Goal: Task Accomplishment & Management: Complete application form

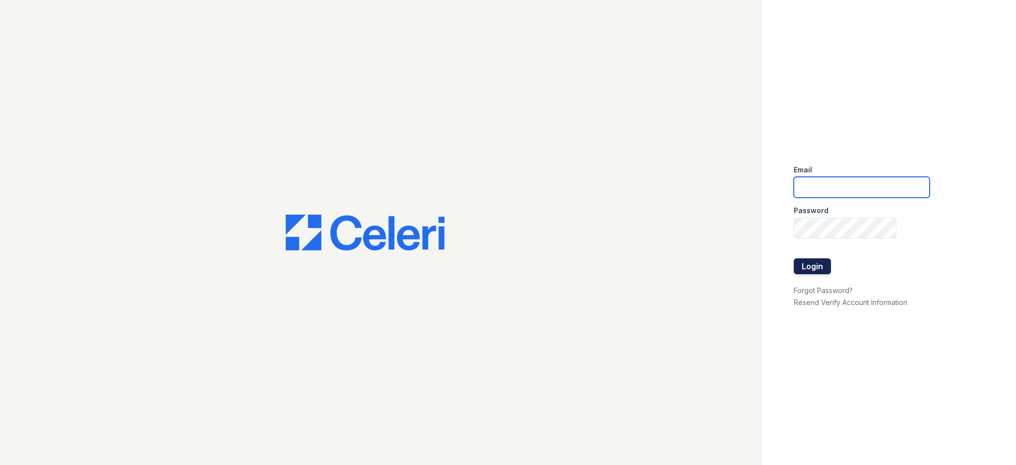
type input "[EMAIL_ADDRESS][DOMAIN_NAME]"
click at [828, 266] on button "Login" at bounding box center [812, 266] width 37 height 16
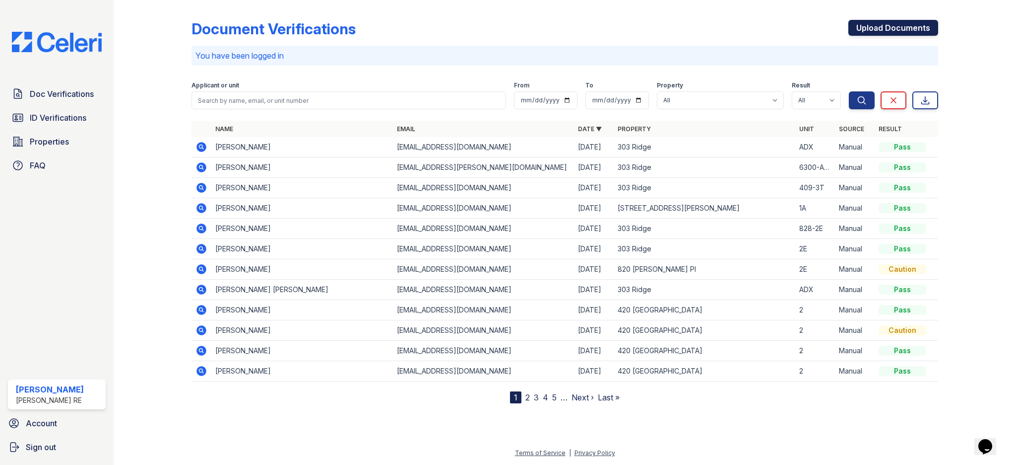
click at [894, 32] on link "Upload Documents" at bounding box center [894, 28] width 90 height 16
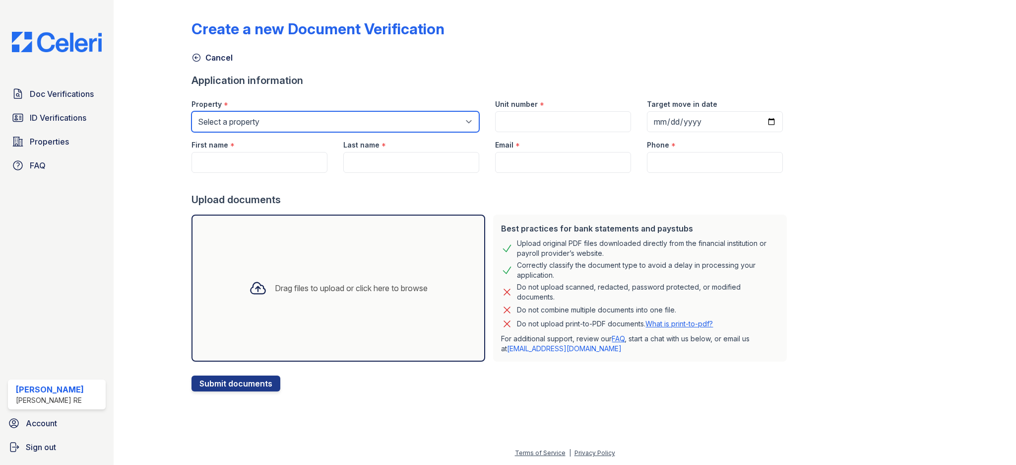
click at [291, 123] on select "Select a property [GEOGRAPHIC_DATA][STREET_ADDRESS][PERSON_NAME] [STREET_ADDRES…" at bounding box center [336, 121] width 288 height 21
select select "3100"
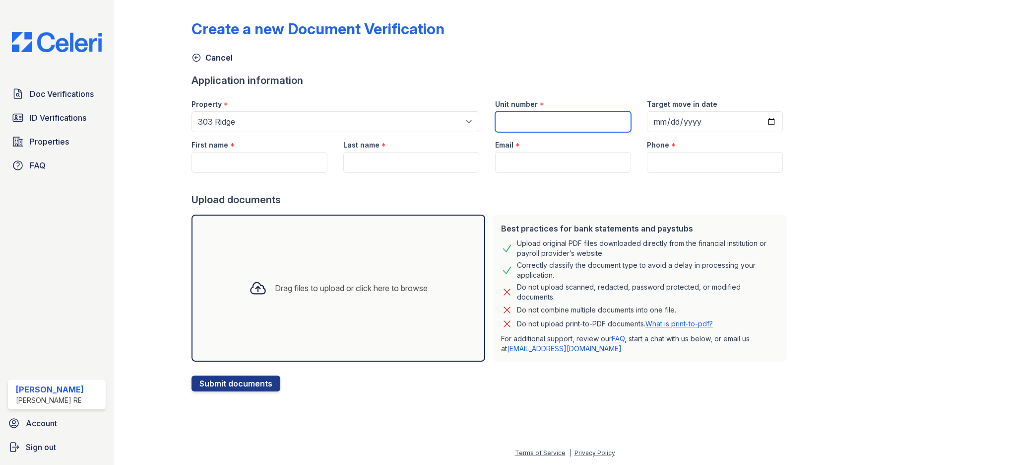
drag, startPoint x: 509, startPoint y: 114, endPoint x: 513, endPoint y: 136, distance: 22.1
click at [509, 140] on form "Application information Property * Select a property [GEOGRAPHIC_DATA] [STREET_…" at bounding box center [492, 232] width 600 height 318
click at [518, 133] on form "Application information Property * Select a property [GEOGRAPHIC_DATA] [STREET_…" at bounding box center [492, 232] width 600 height 318
type input "ADX"
click at [216, 164] on input "First name" at bounding box center [260, 162] width 136 height 21
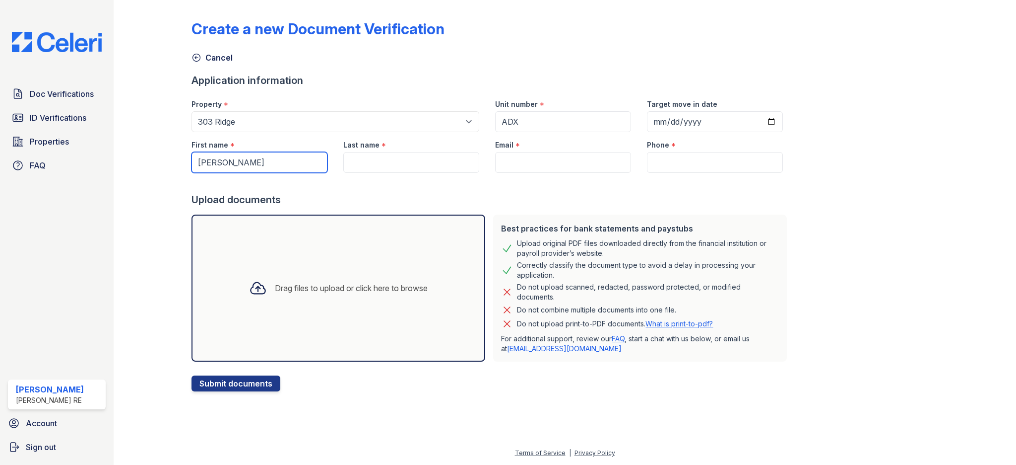
type input "[PERSON_NAME]"
type input "Shaikh"
click at [546, 164] on input "Email" at bounding box center [563, 162] width 136 height 21
paste input "[EMAIL_ADDRESS][DOMAIN_NAME]"
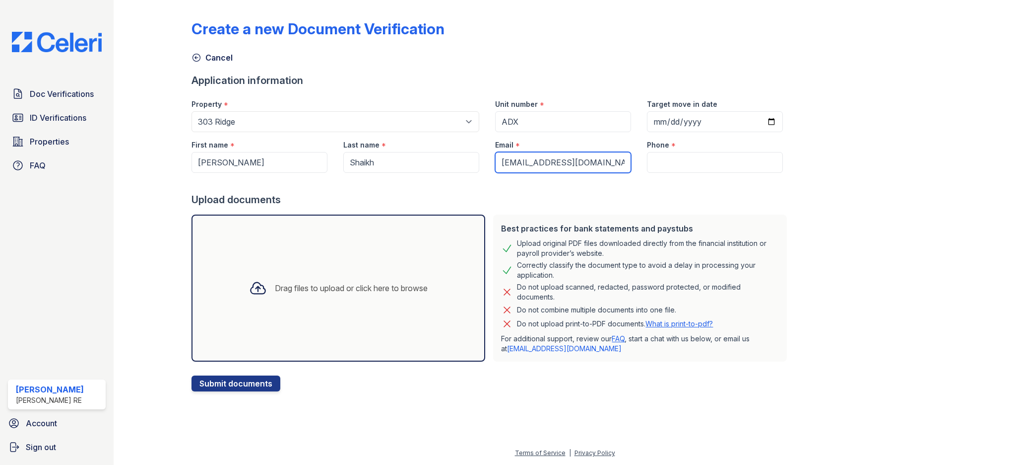
type input "[EMAIL_ADDRESS][DOMAIN_NAME]"
click at [447, 196] on div "Upload documents" at bounding box center [492, 200] width 600 height 14
click at [677, 164] on input "Phone" at bounding box center [715, 162] width 136 height 21
paste input "[PHONE_NUMBER]"
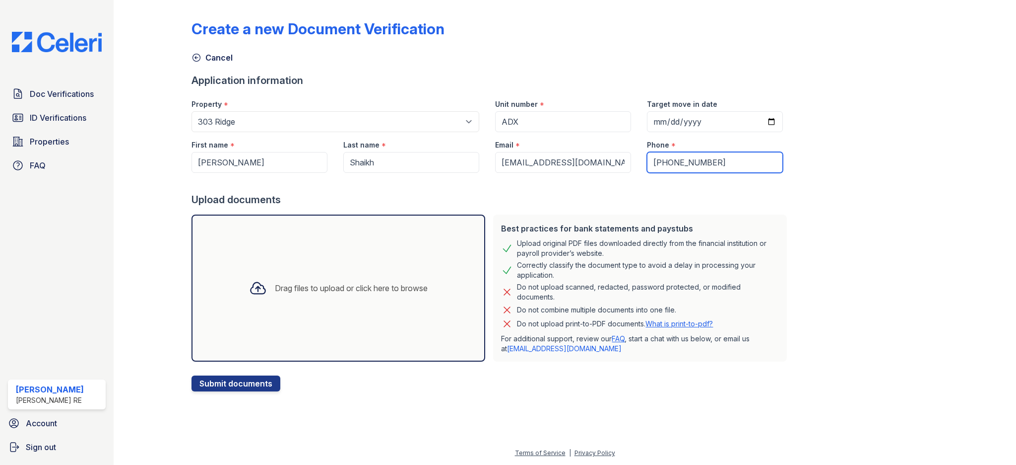
type input "[PHONE_NUMBER]"
click at [527, 214] on div "Best practices for bank statements and paystubs Upload original PDF files downl…" at bounding box center [640, 287] width 294 height 147
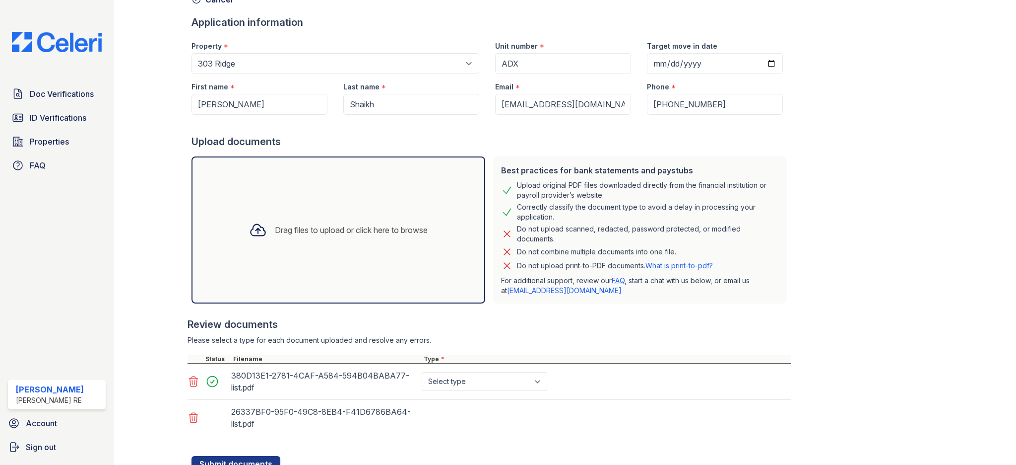
scroll to position [99, 0]
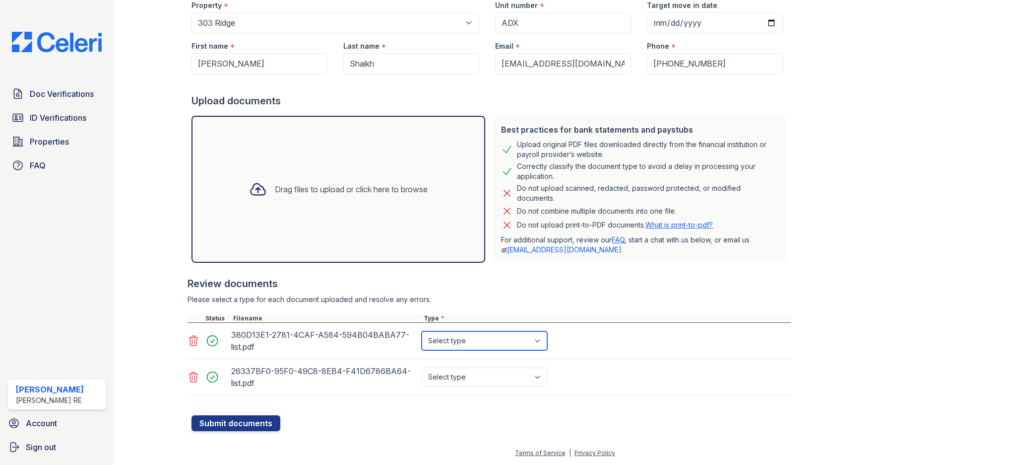
click at [457, 346] on select "Select type Paystub Bank Statement Offer Letter Tax Documents Benefit Award Let…" at bounding box center [485, 340] width 126 height 19
select select "bank_statement"
click at [468, 369] on select "Select type Paystub Bank Statement Offer Letter Tax Documents Benefit Award Let…" at bounding box center [485, 376] width 126 height 19
select select "bank_statement"
click at [252, 424] on button "Submit documents" at bounding box center [236, 423] width 89 height 16
